Goal: Feedback & Contribution: Submit feedback/report problem

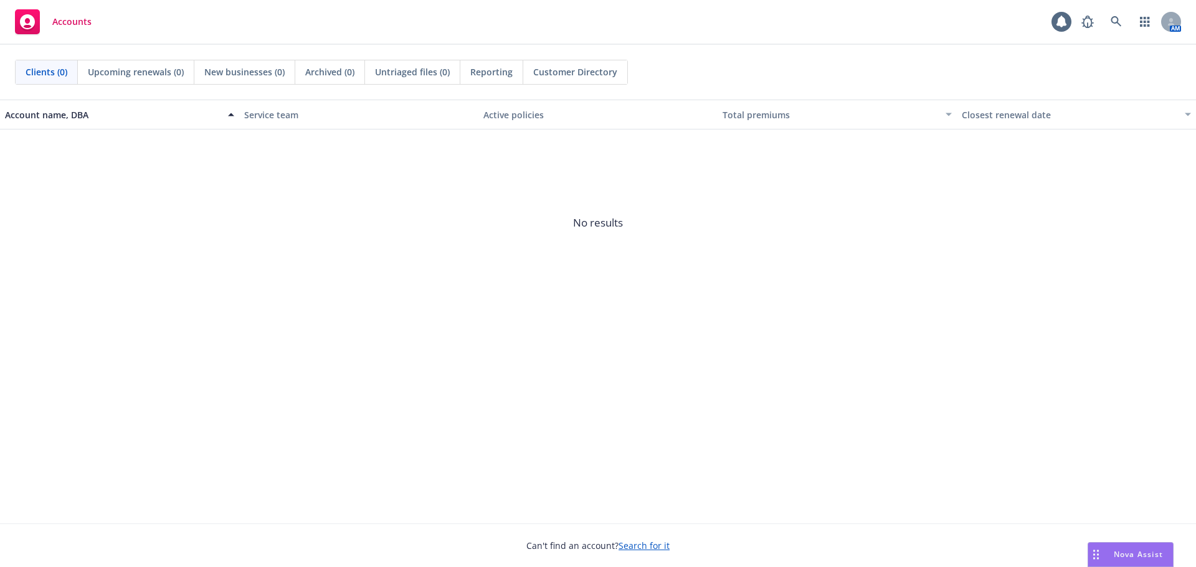
click at [1142, 556] on span "Nova Assist" at bounding box center [1138, 554] width 49 height 11
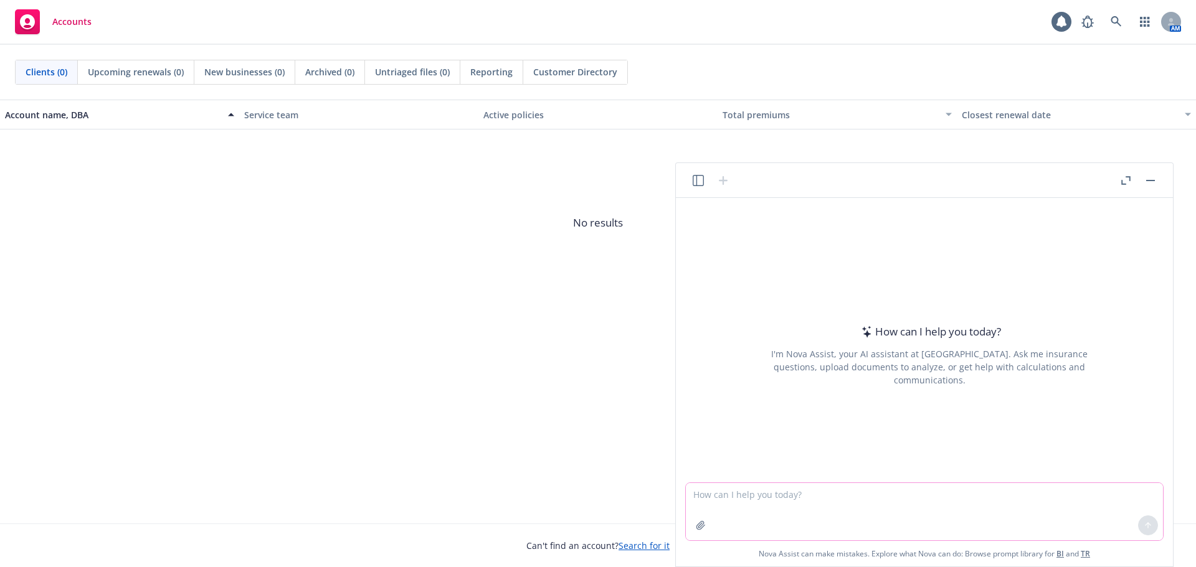
click at [762, 505] on textarea at bounding box center [924, 511] width 477 height 57
type textarea ","
click at [871, 493] on textarea "make this more polished and concise." at bounding box center [924, 511] width 477 height 57
paste textarea "Per our call, attached is the Cigna flyer that outlines the eligible (and ineli…"
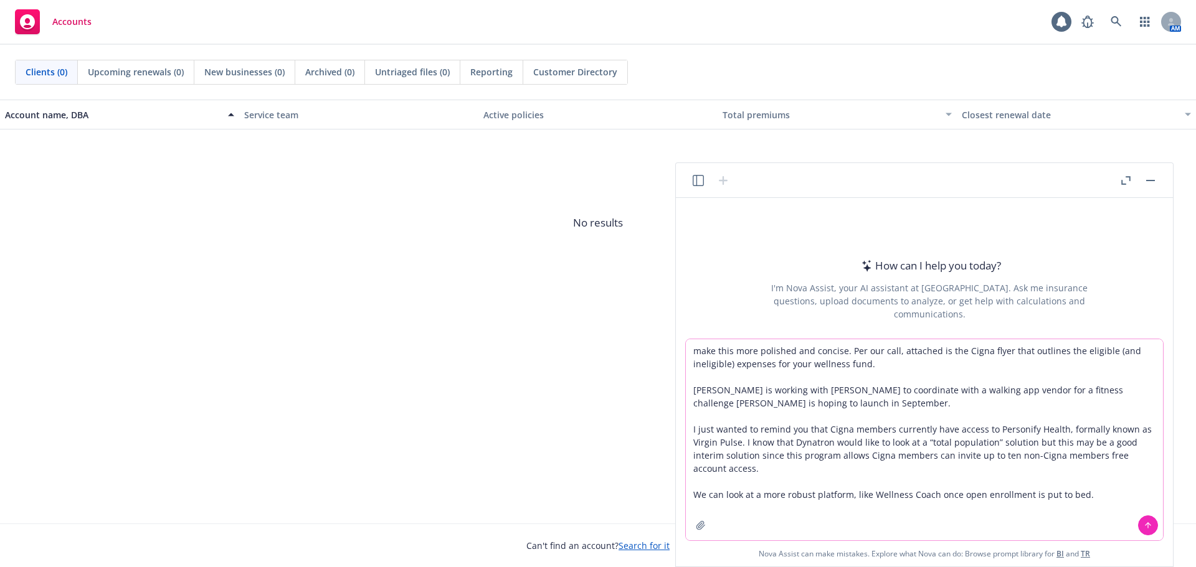
type textarea "make this more polished and concise. Per our call, attached is the Cigna flyer …"
click at [1146, 523] on icon at bounding box center [1148, 525] width 9 height 9
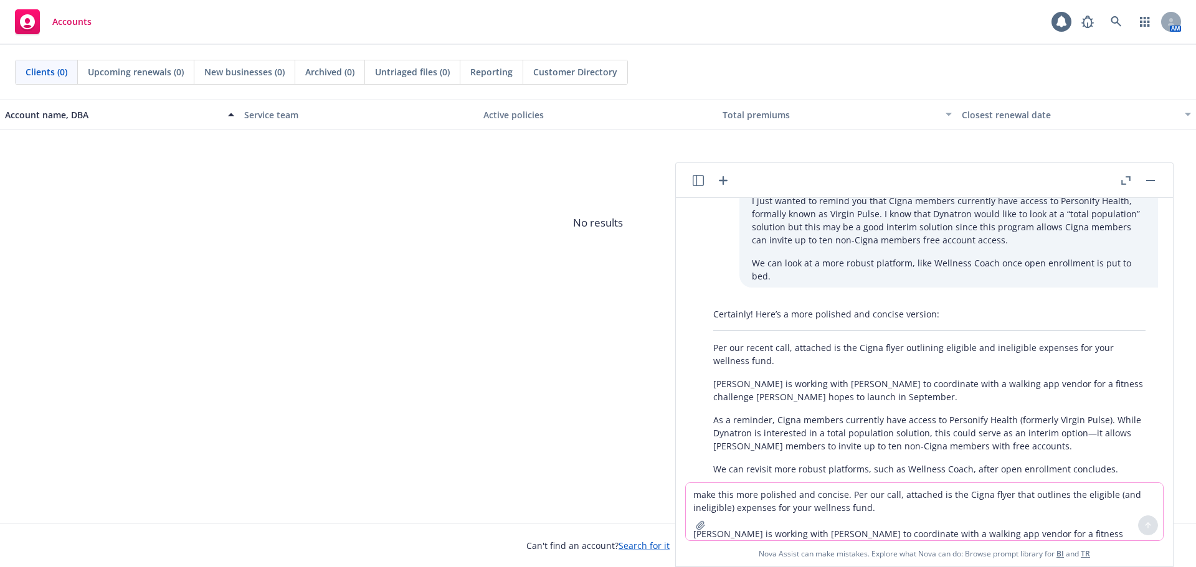
scroll to position [106, 0]
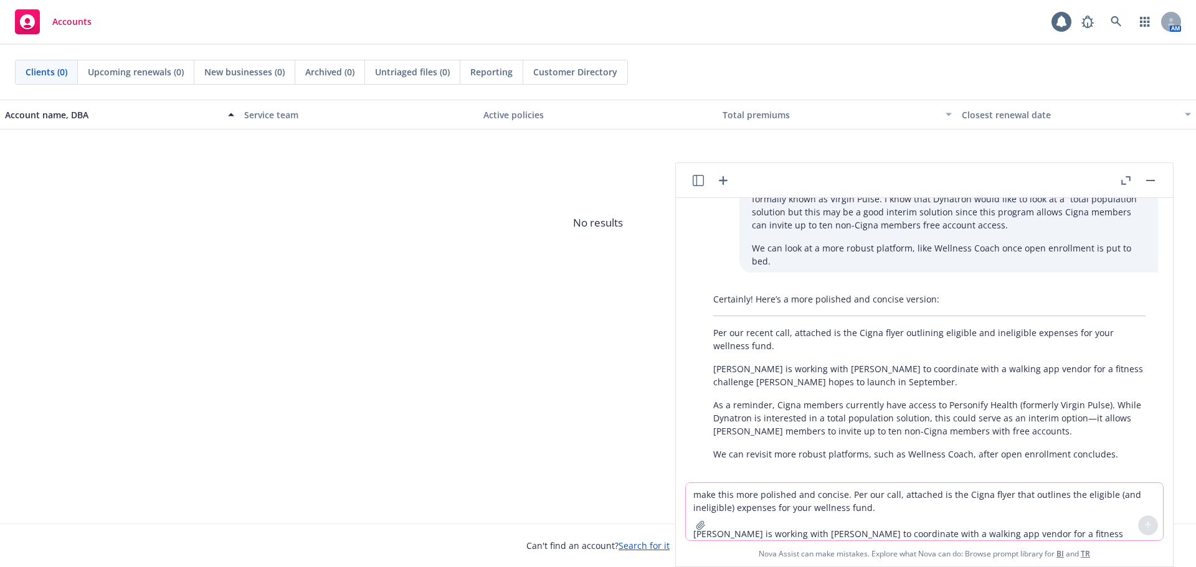
click at [782, 496] on textarea "make this more polished and concise. Per our call, attached is the Cigna flyer …" at bounding box center [924, 511] width 477 height 57
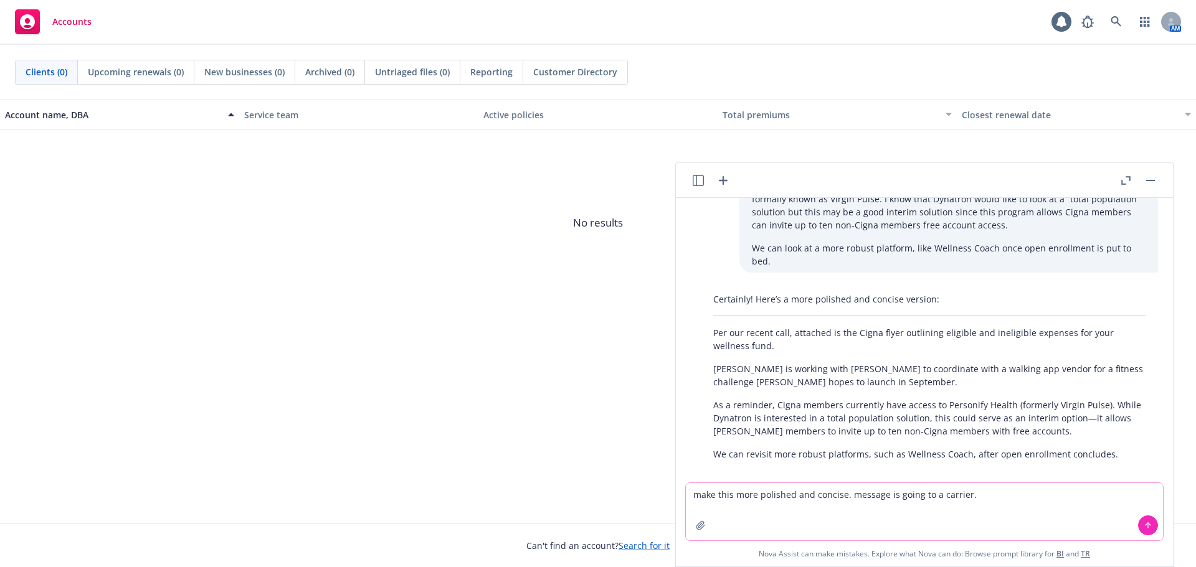
click at [1018, 497] on textarea "make this more polished and concise. message is going to a carrier." at bounding box center [924, 511] width 477 height 57
paste textarea "Our mutual client wanted me to share some feedback with you on the disability c…"
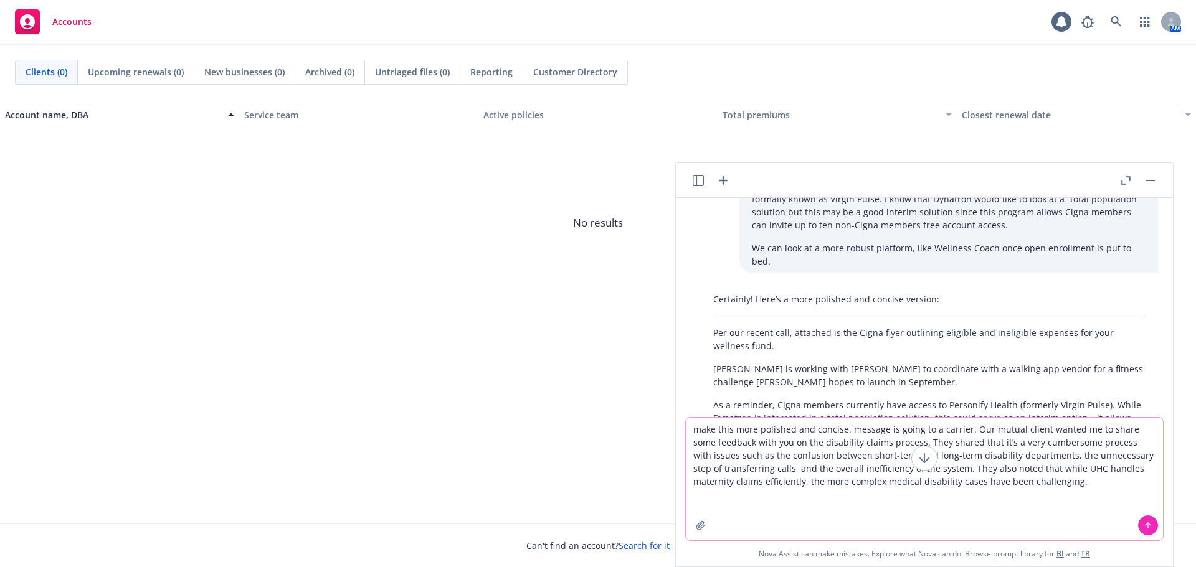
type textarea "make this more polished and concise. message is going to a carrier. Our mutual …"
click at [1146, 526] on icon at bounding box center [1148, 524] width 5 height 2
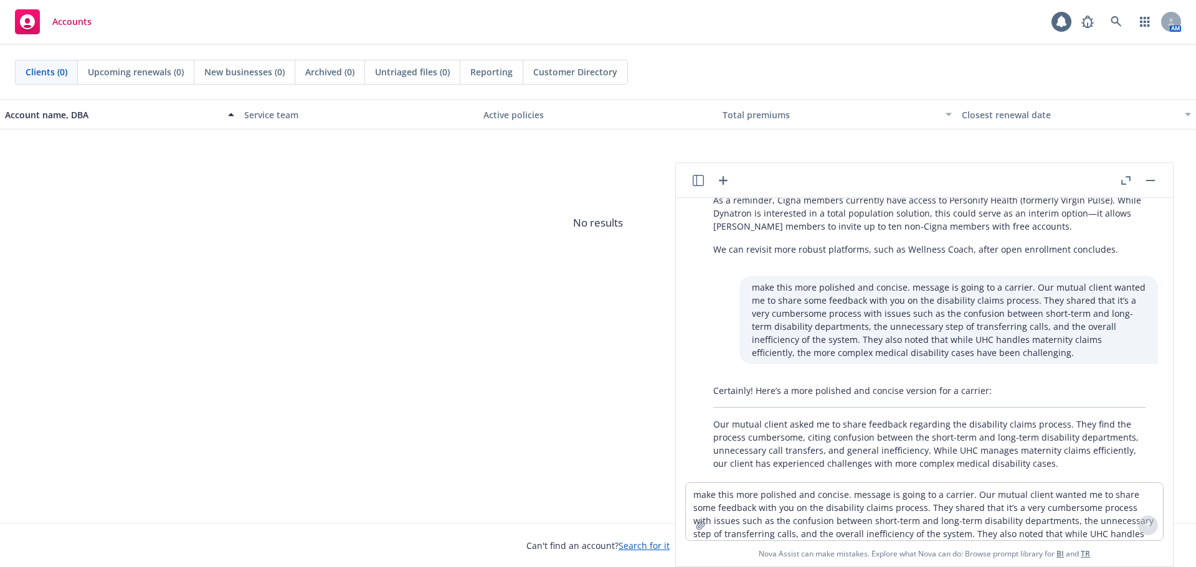
scroll to position [320, 0]
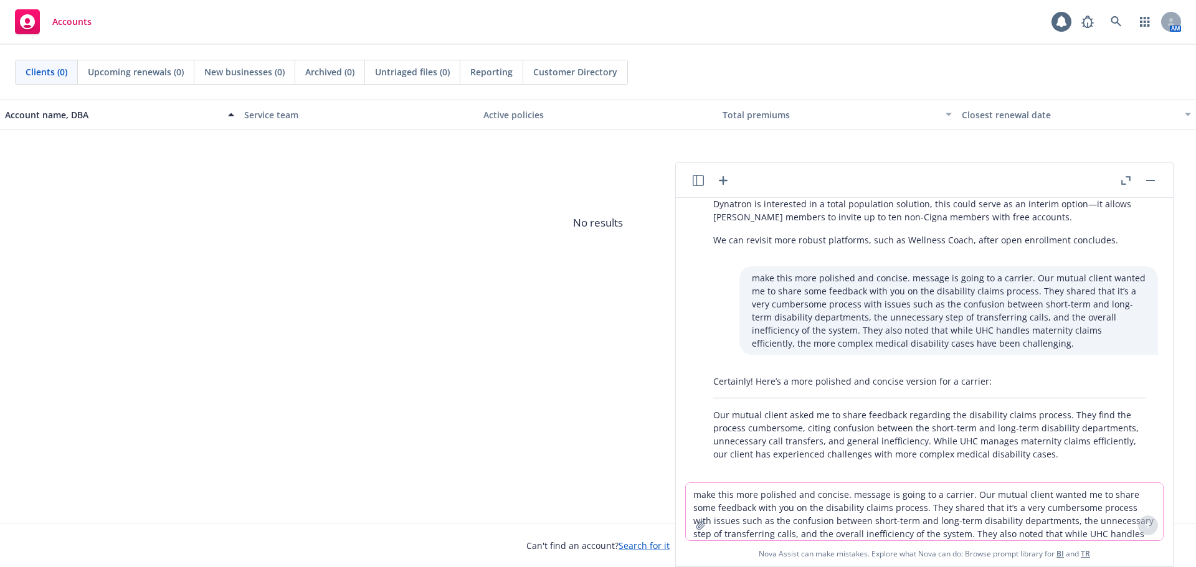
click at [834, 495] on textarea "make this more polished and concise. message is going to a carrier. Our mutual …" at bounding box center [924, 511] width 477 height 57
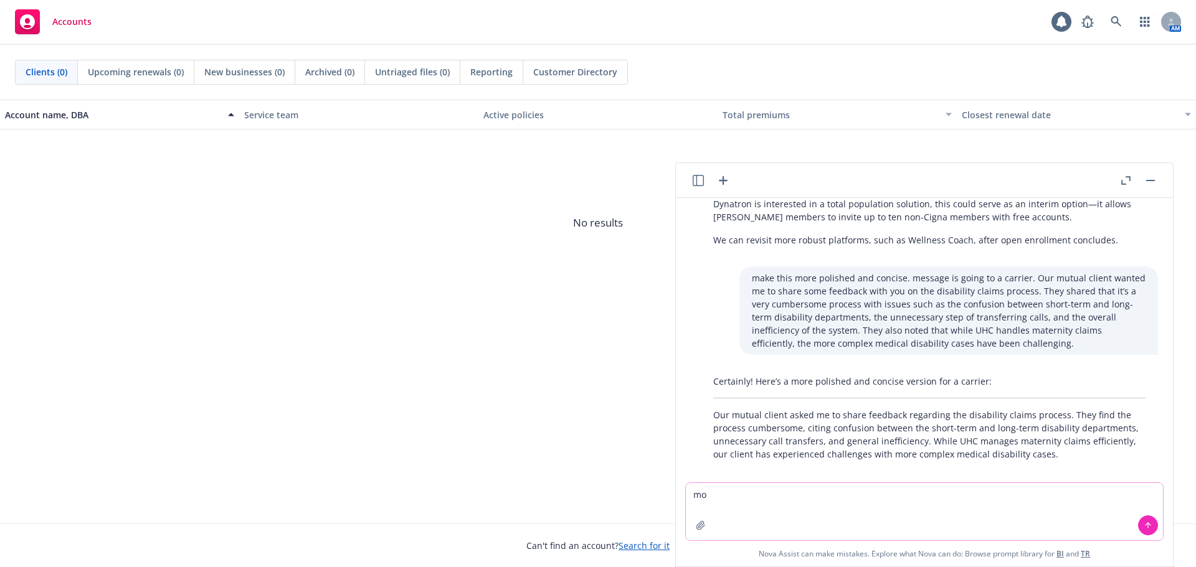
type textarea "m"
click at [860, 503] on textarea "polish this additional information." at bounding box center [924, 511] width 477 height 57
paste textarea "Couple of examples: 1) Instructions state to email the claims team but they rec…"
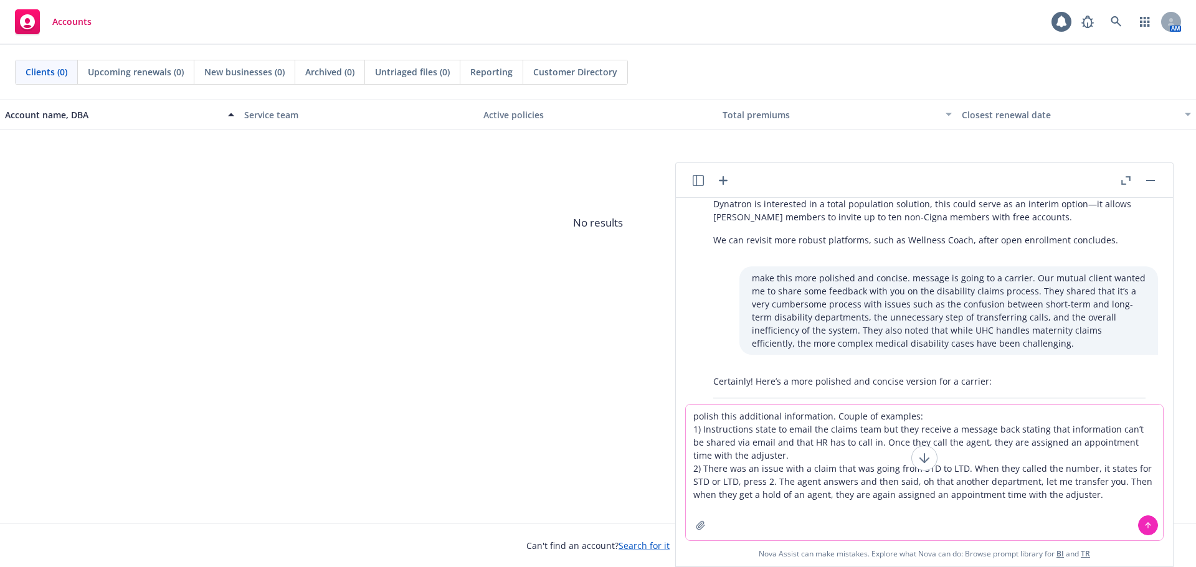
type textarea "polish this additional information. Couple of examples: 1) Instructions state t…"
click at [1148, 526] on icon at bounding box center [1148, 525] width 0 height 5
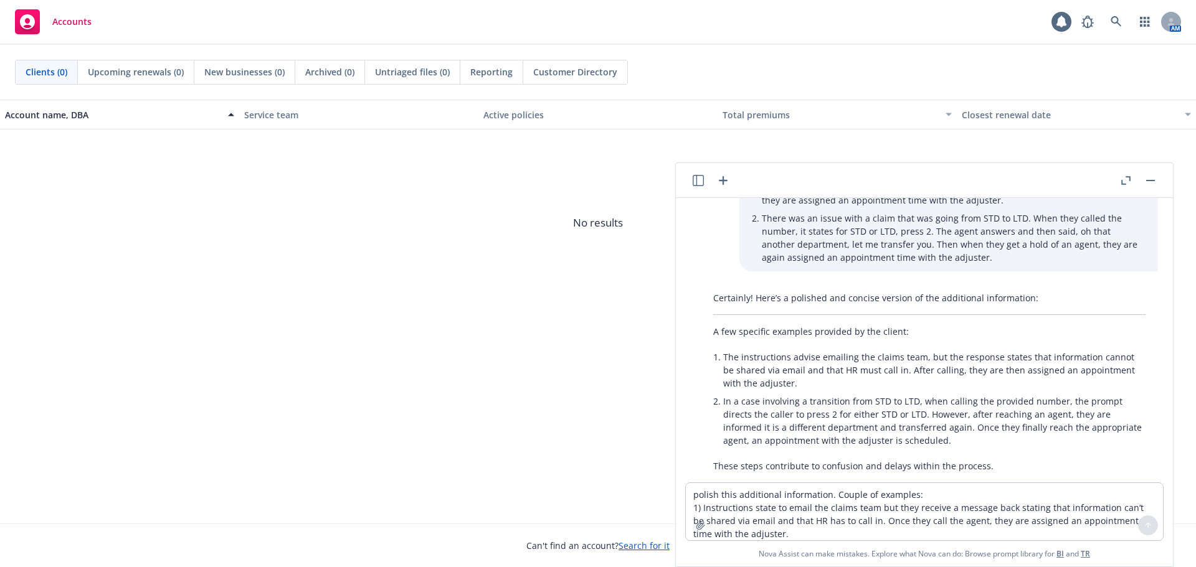
scroll to position [676, 0]
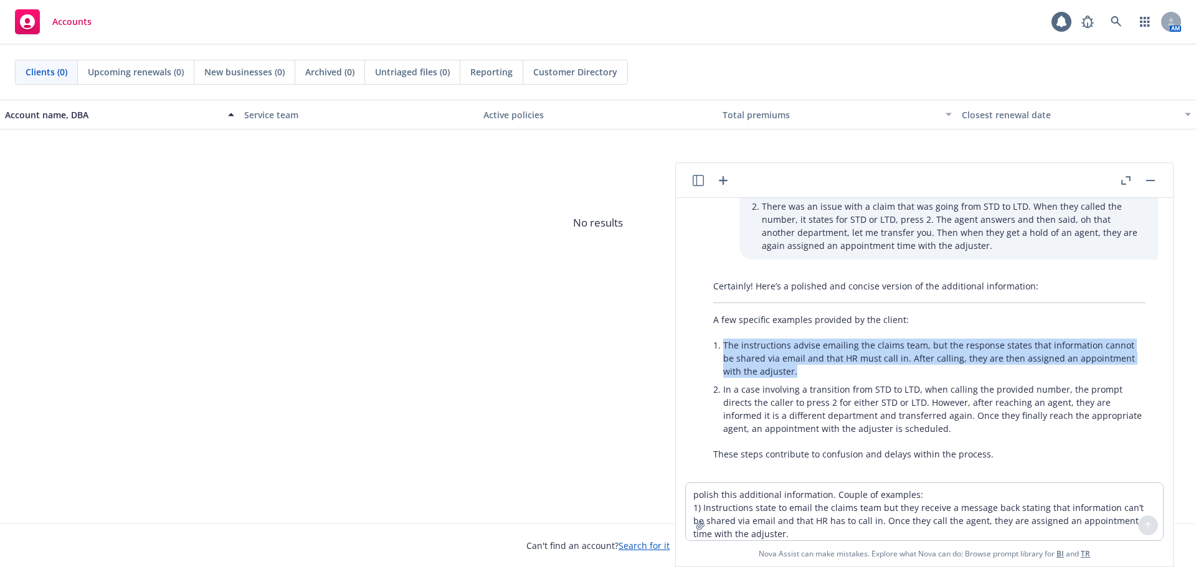
drag, startPoint x: 725, startPoint y: 334, endPoint x: 787, endPoint y: 356, distance: 65.4
click at [787, 356] on li "The instructions advise emailing the claims team, but the response states that …" at bounding box center [934, 358] width 422 height 44
copy li "The instructions advise emailing the claims team, but the response states that …"
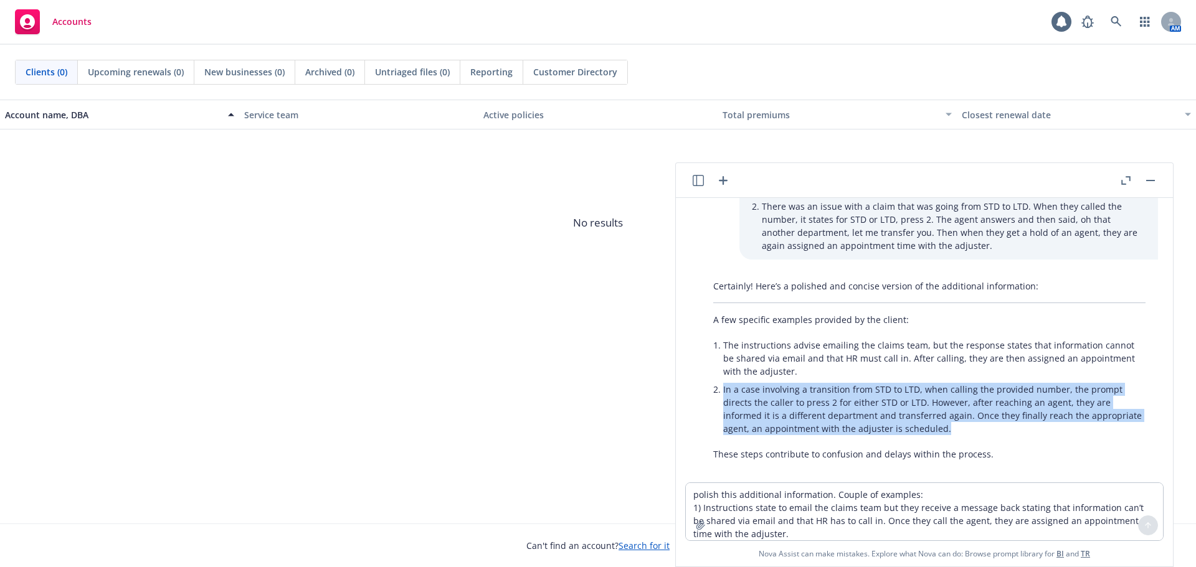
drag, startPoint x: 723, startPoint y: 377, endPoint x: 952, endPoint y: 419, distance: 232.5
click at [952, 419] on li "In a case involving a transition from STD to LTD, when calling the provided num…" at bounding box center [934, 409] width 422 height 57
copy li "In a case involving a transition from STD to LTD, when calling the provided num…"
click at [762, 389] on li "In a case involving a transition from STD to LTD, when calling the provided num…" at bounding box center [934, 409] width 422 height 57
drag, startPoint x: 724, startPoint y: 378, endPoint x: 969, endPoint y: 419, distance: 248.7
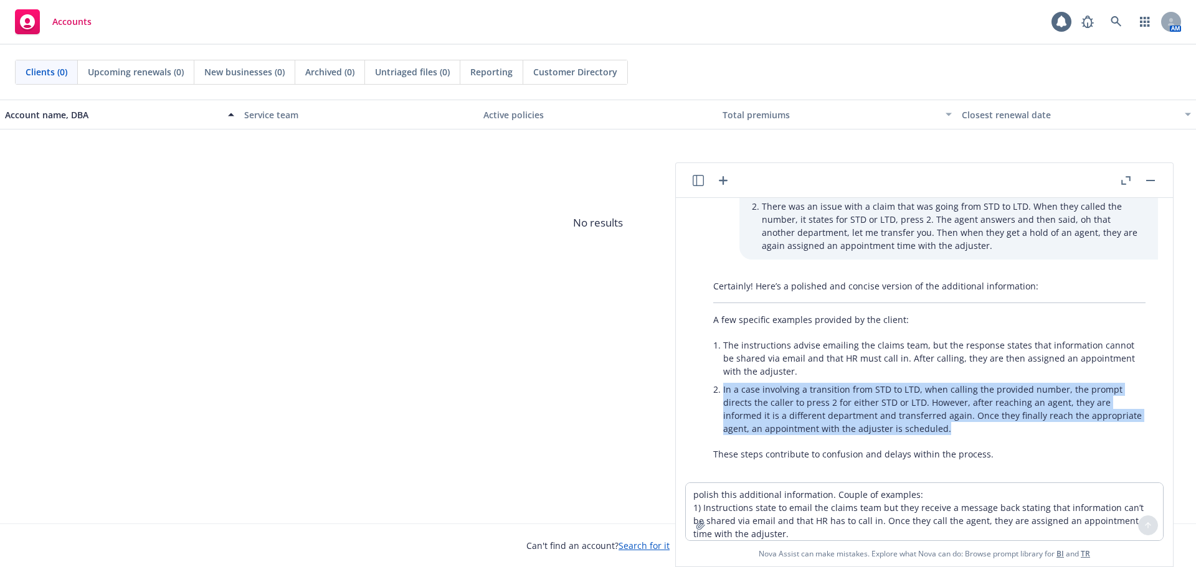
click at [969, 419] on li "In a case involving a transition from STD to LTD, when calling the provided num…" at bounding box center [934, 409] width 422 height 57
copy li "In a case involving a transition from STD to LTD, when calling the provided num…"
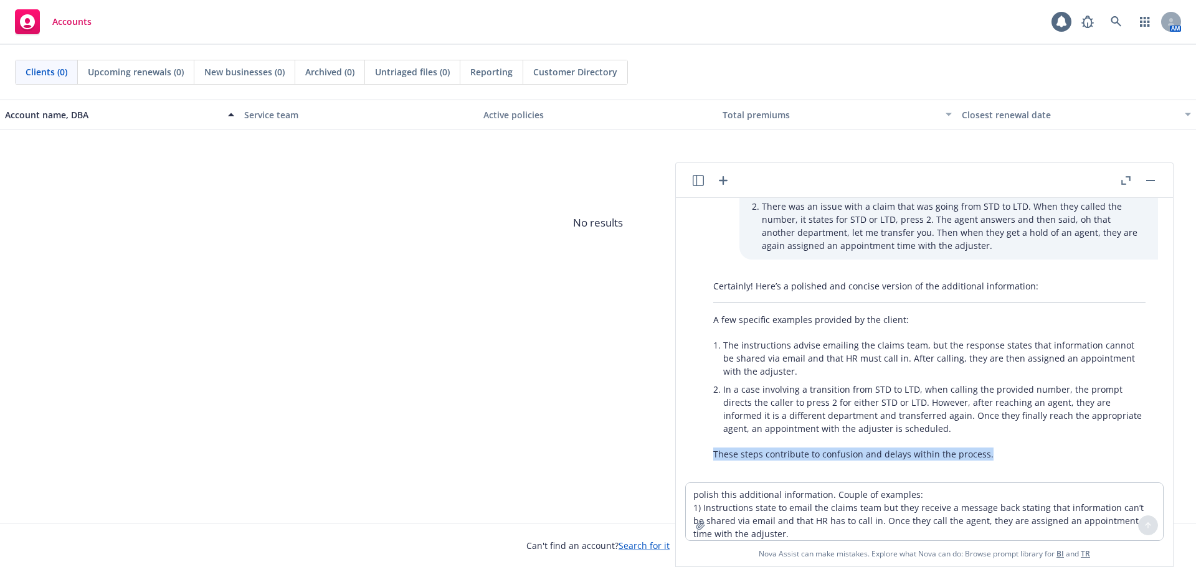
drag, startPoint x: 715, startPoint y: 444, endPoint x: 1005, endPoint y: 447, distance: 289.7
click at [1005, 448] on p "These steps contribute to confusion and delays within the process." at bounding box center [929, 454] width 432 height 13
copy p "These steps contribute to confusion and delays within the process."
